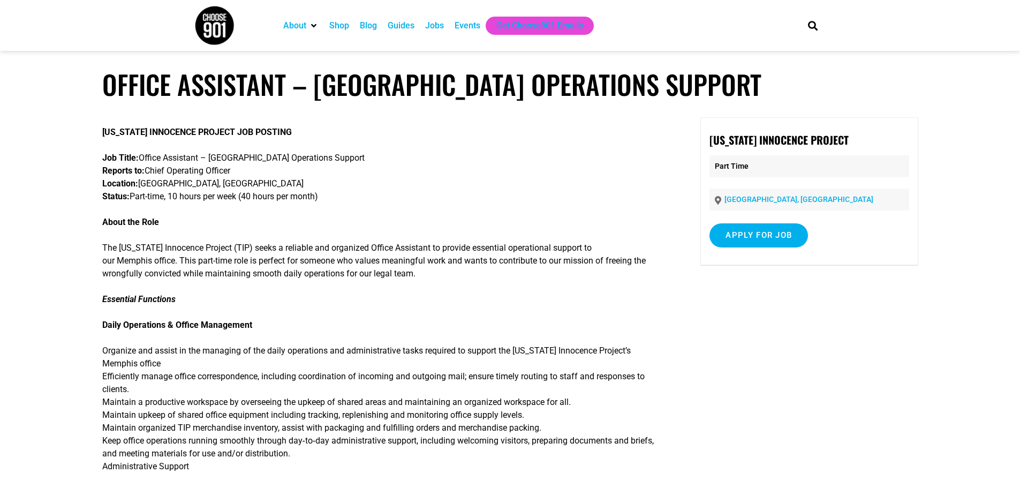
click at [436, 27] on div "Jobs" at bounding box center [434, 25] width 19 height 13
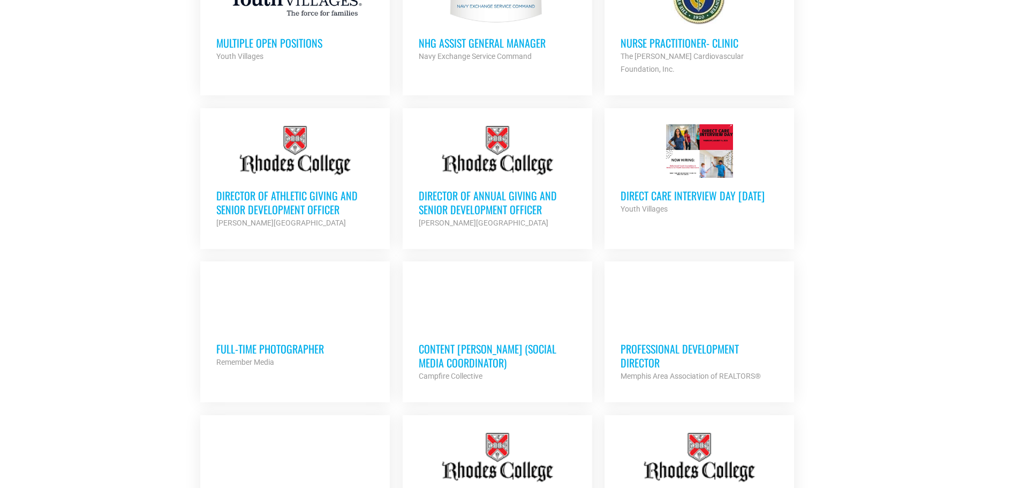
scroll to position [642, 0]
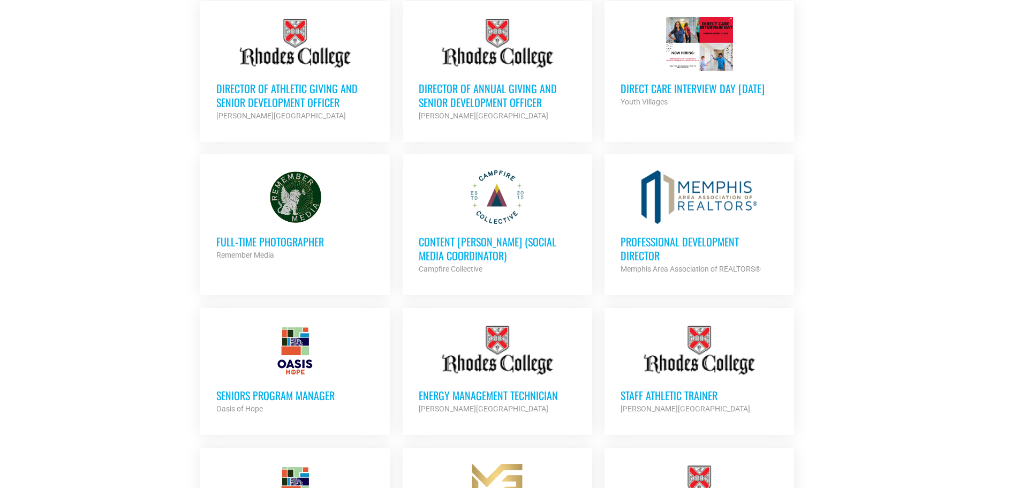
click at [498, 235] on h3 "Content [PERSON_NAME] (Social Media Coordinator)" at bounding box center [497, 249] width 157 height 28
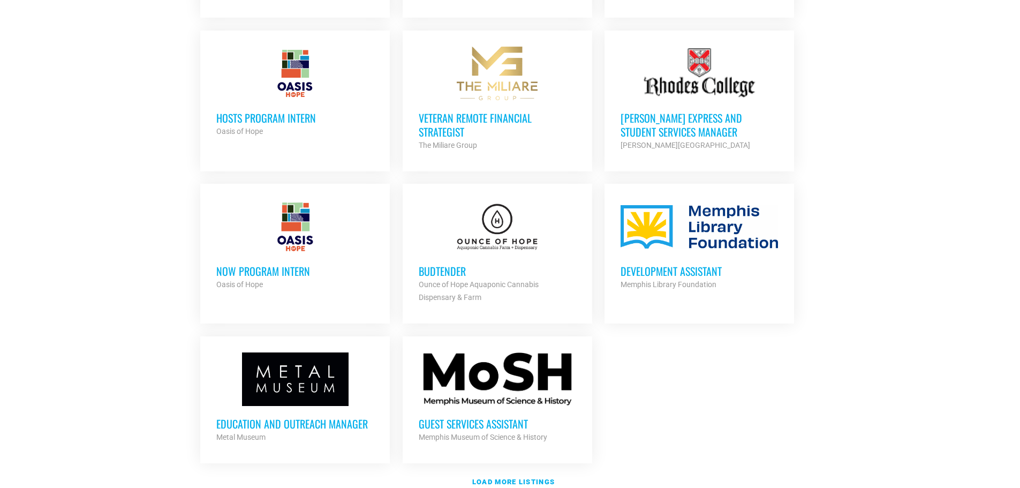
scroll to position [1071, 0]
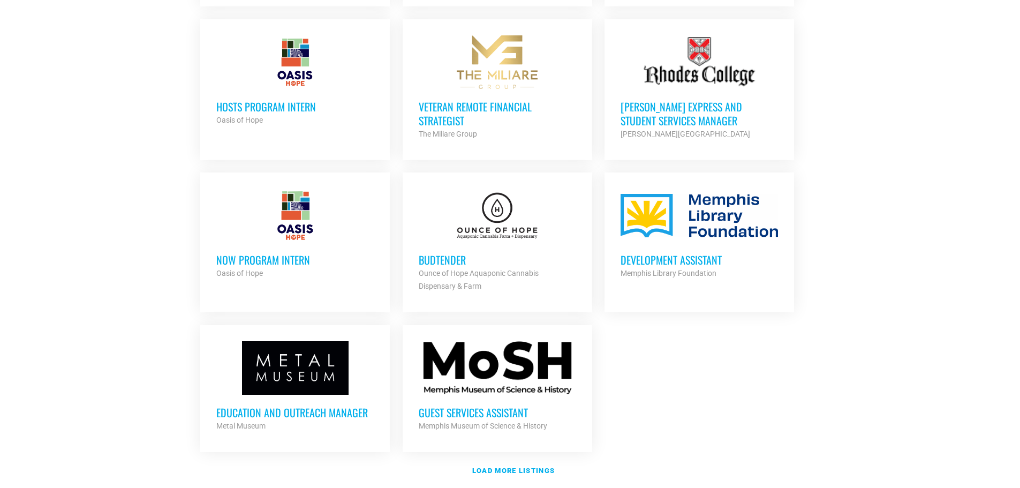
click at [660, 253] on h3 "Development Assistant" at bounding box center [699, 260] width 157 height 14
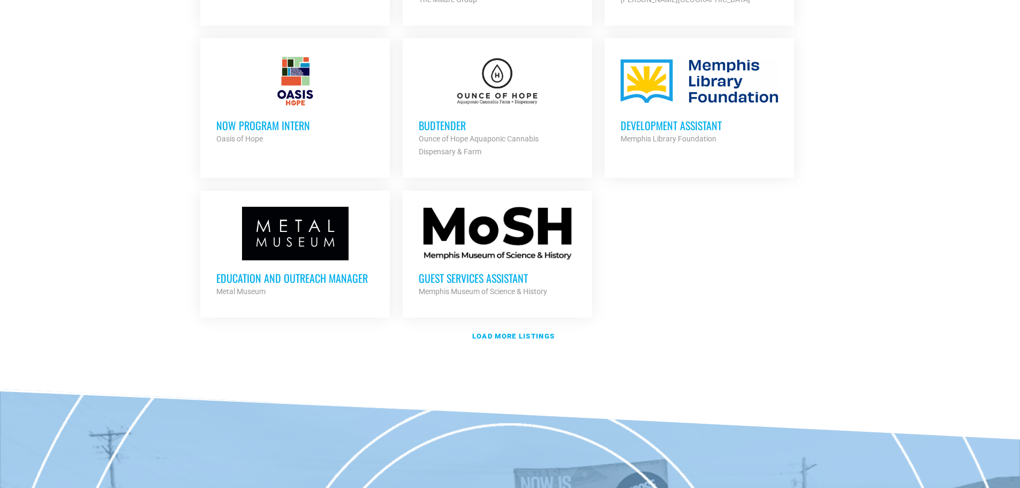
scroll to position [1285, 0]
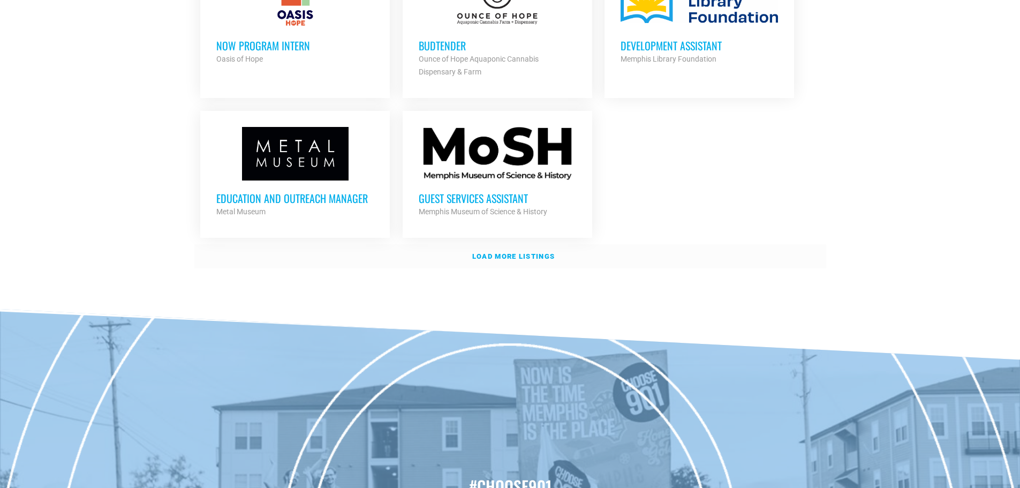
click at [493, 244] on link "Load more listings" at bounding box center [510, 256] width 632 height 25
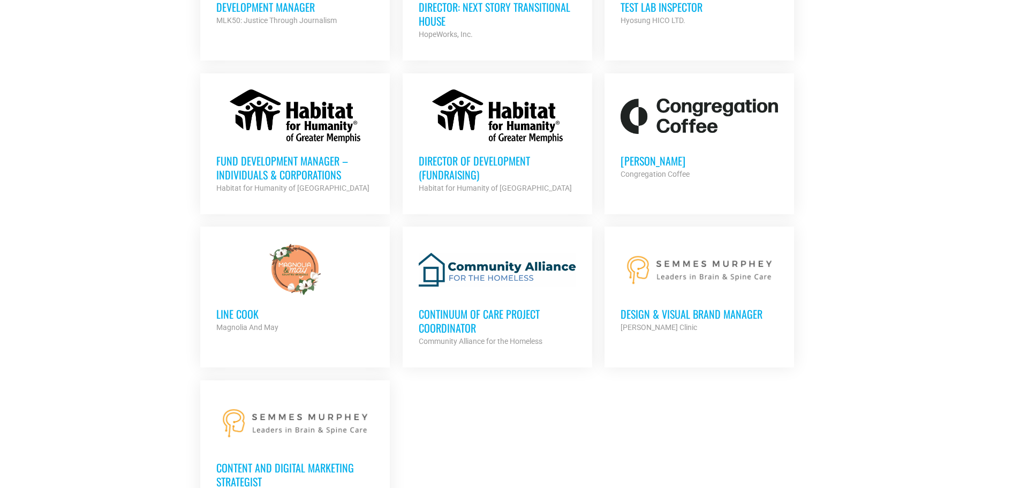
scroll to position [2142, 0]
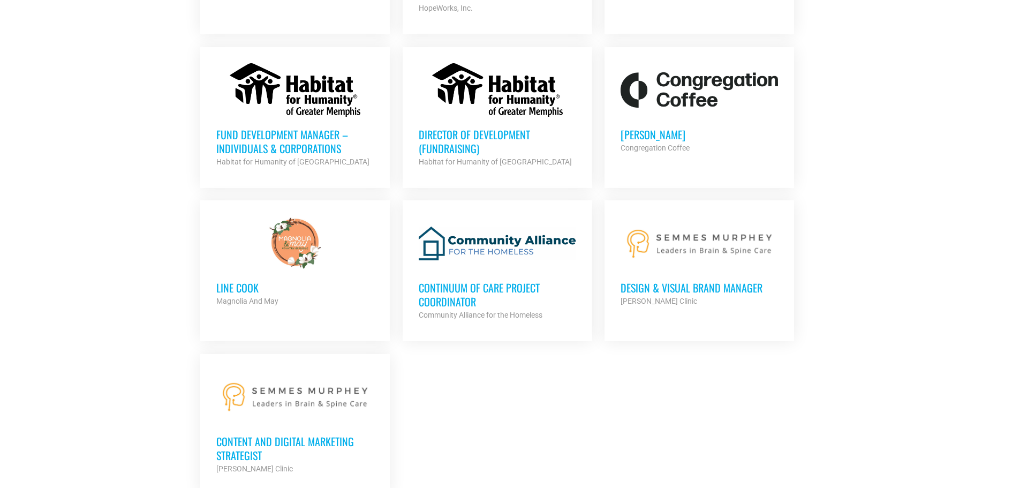
click at [306, 155] on div "Habitat for Humanity of Greater Memphis" at bounding box center [294, 161] width 157 height 13
